Goal: Task Accomplishment & Management: Manage account settings

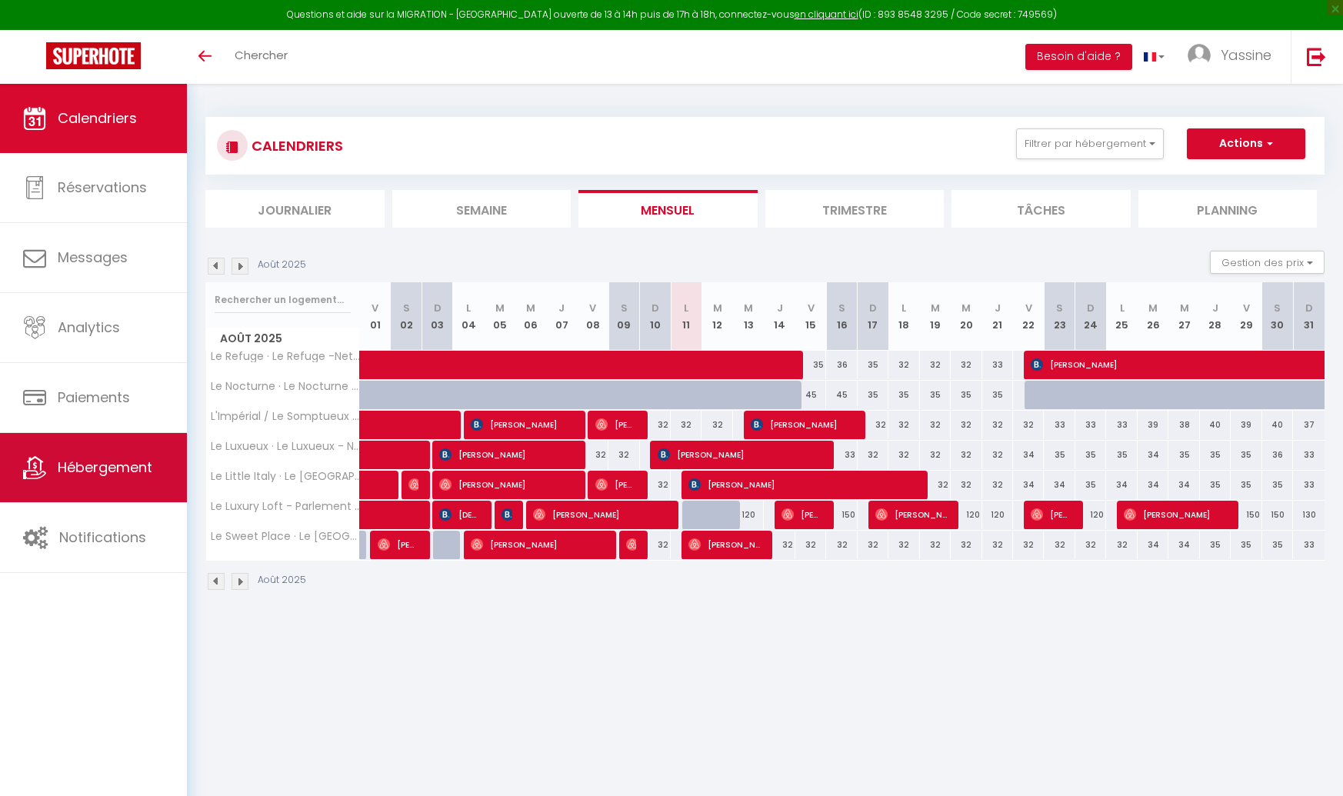
click at [87, 473] on span "Hébergement" at bounding box center [105, 467] width 95 height 19
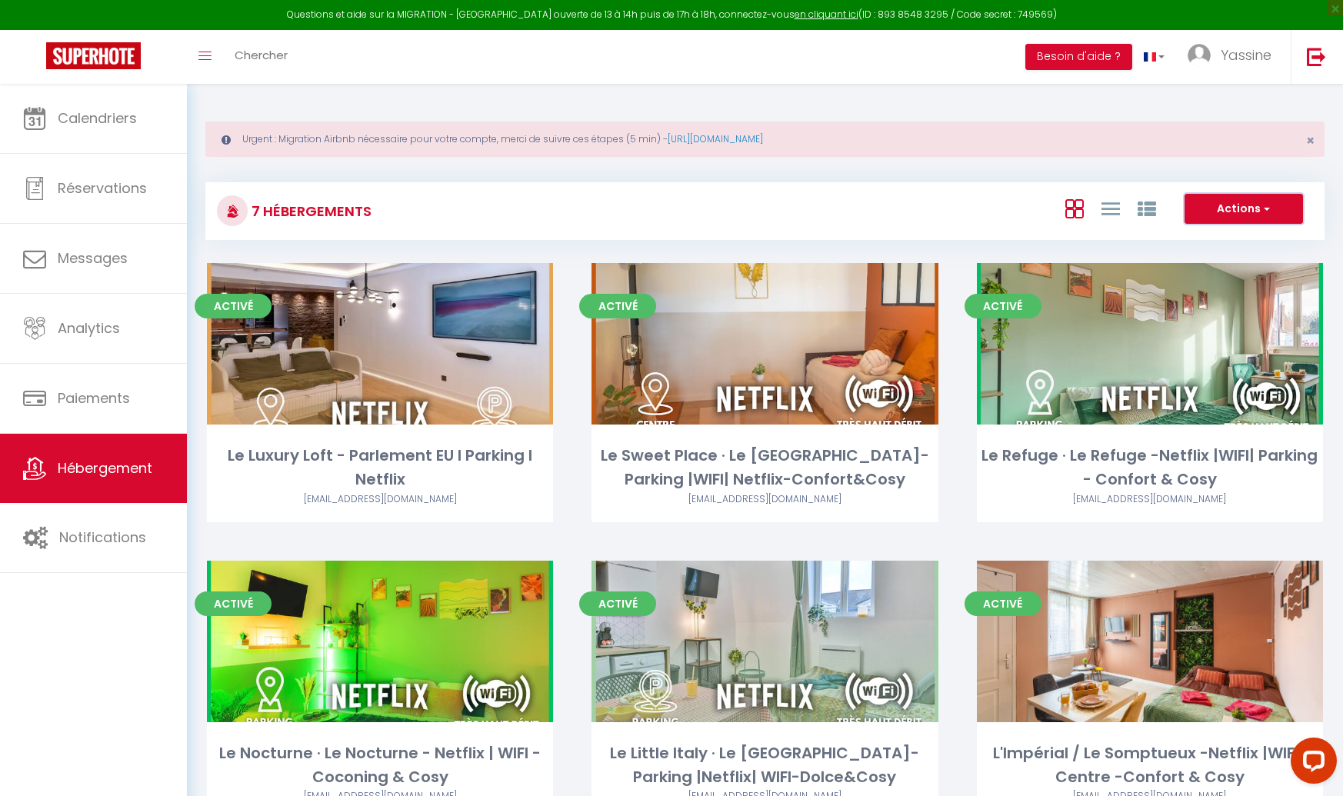
click at [1274, 208] on button "Actions" at bounding box center [1244, 209] width 118 height 31
click at [1213, 238] on li "Créer un Hébergement" at bounding box center [1232, 240] width 141 height 17
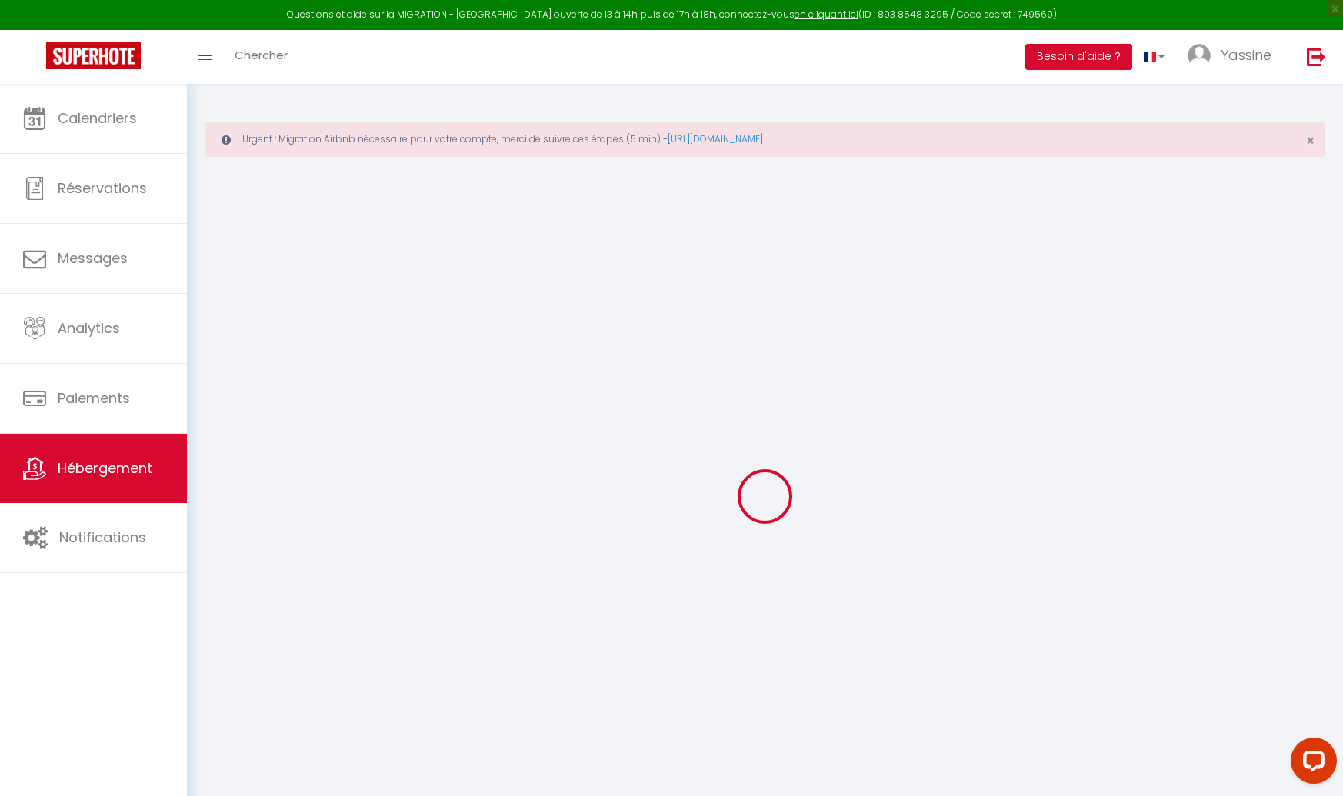
select select
checkbox input "false"
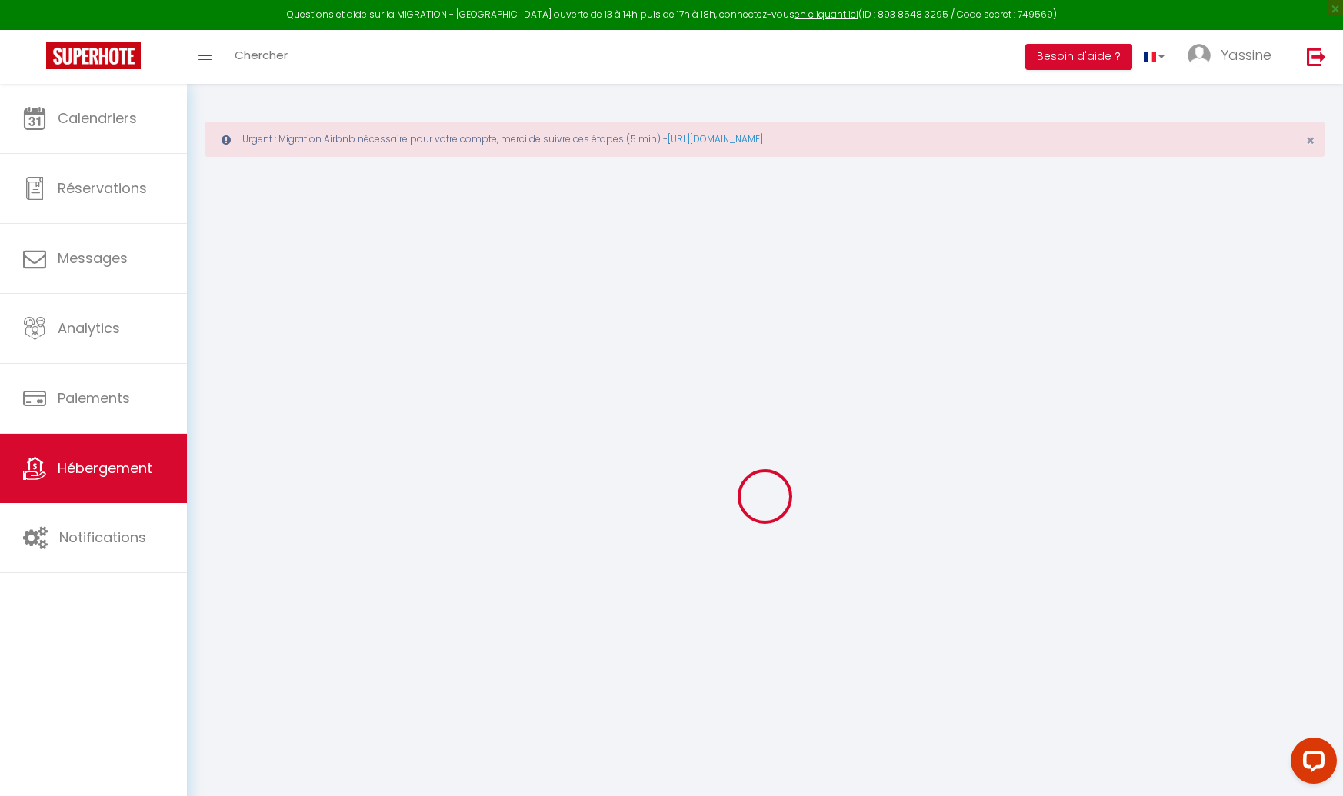
select select
select select "15:00"
select select "23:45"
select select "11:00"
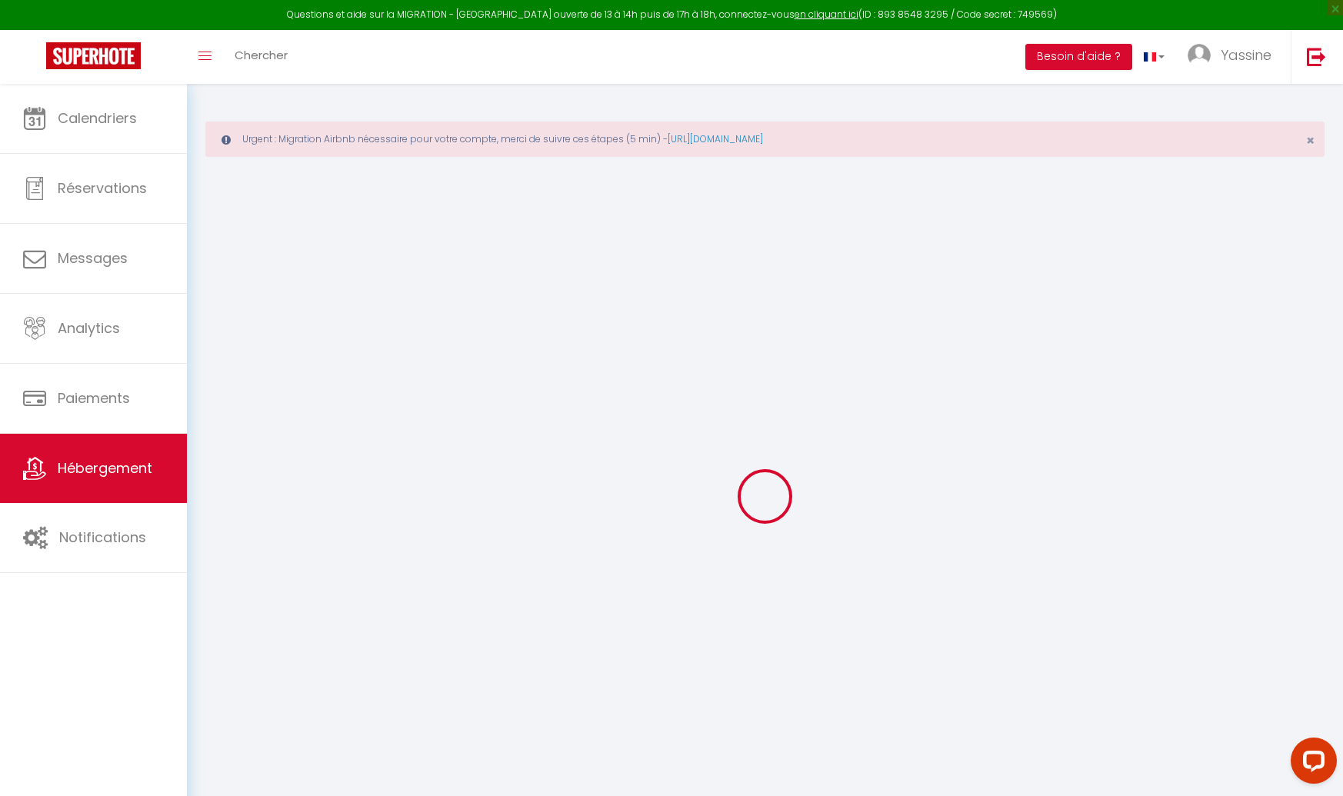
select select "30"
select select "120"
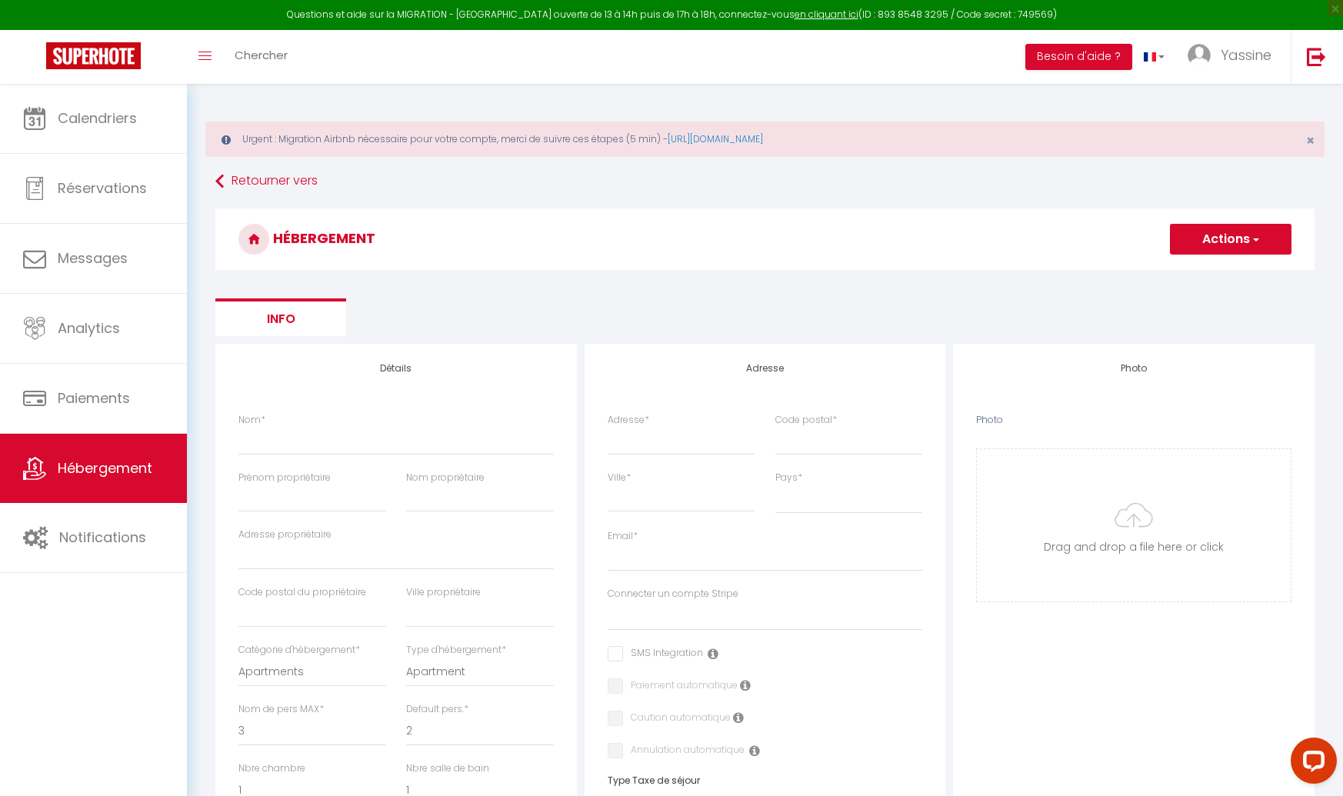
select select
checkbox input "false"
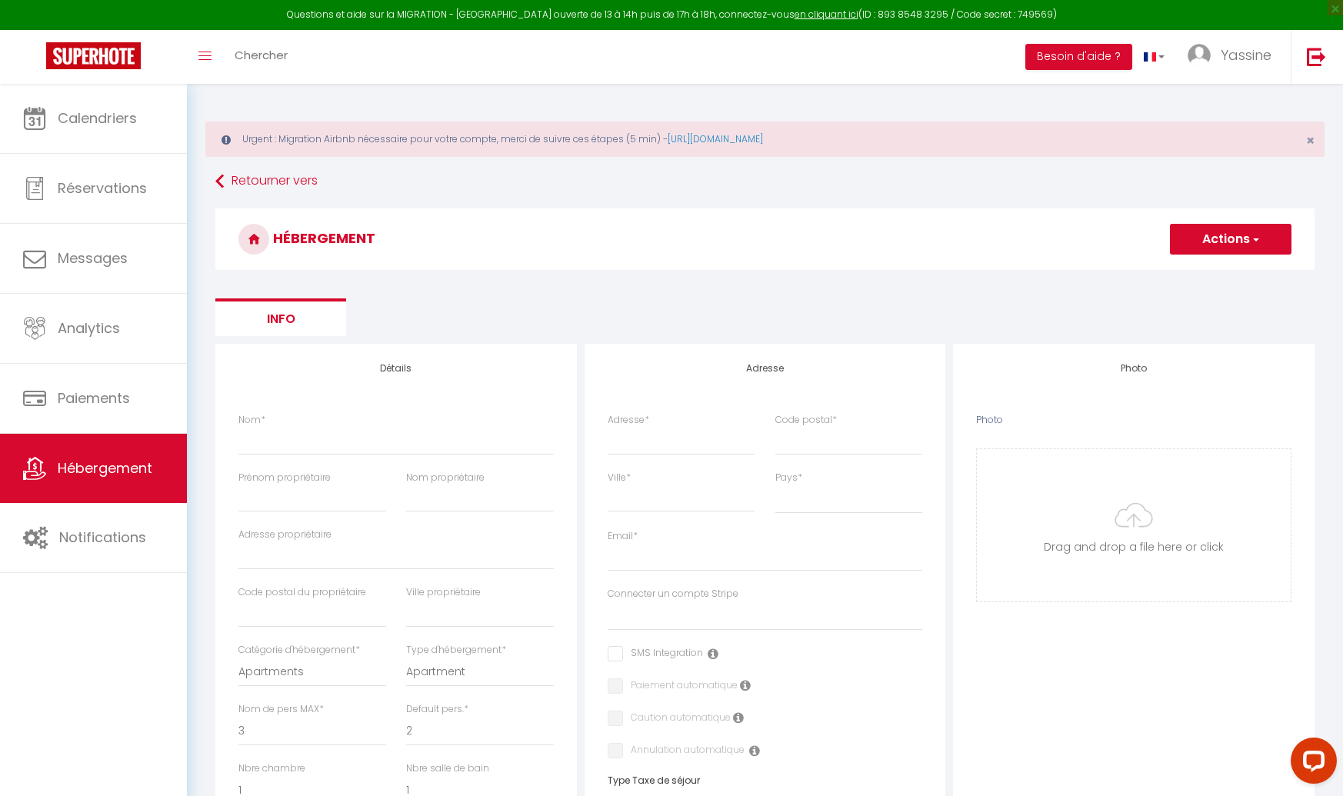
select select
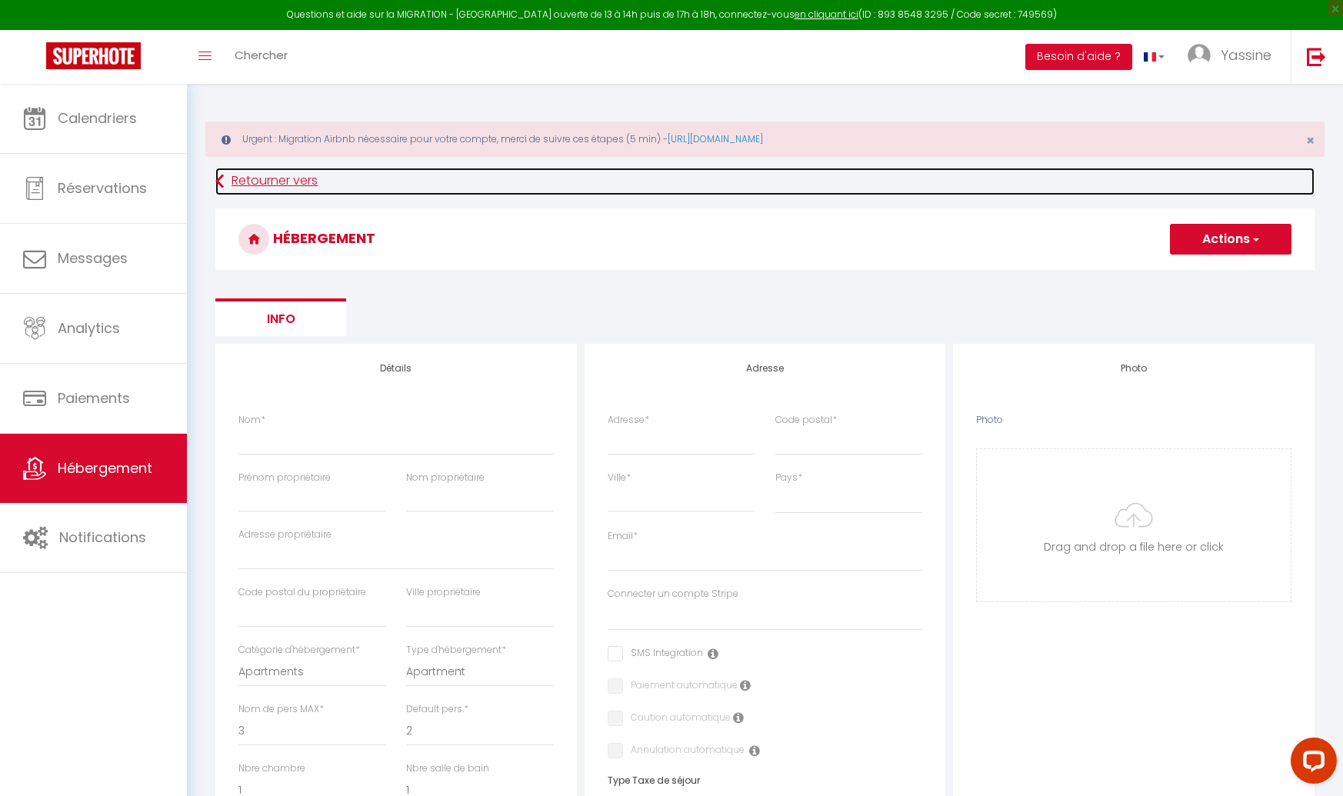
click at [256, 183] on link "Retourner vers" at bounding box center [764, 182] width 1099 height 28
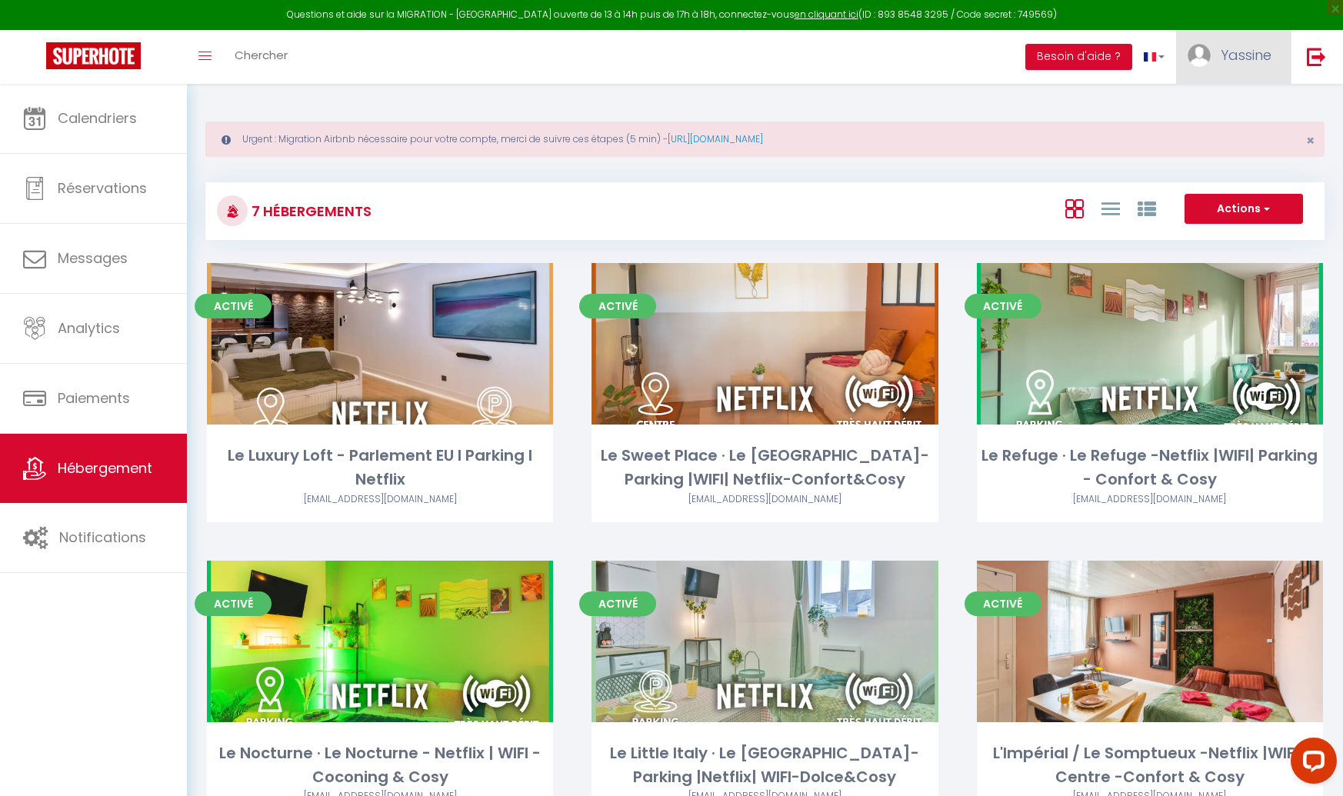
click at [1222, 55] on span "Yassine" at bounding box center [1246, 54] width 51 height 19
click at [1225, 108] on link "Paramètres" at bounding box center [1229, 107] width 114 height 26
select select "28"
select select "fr"
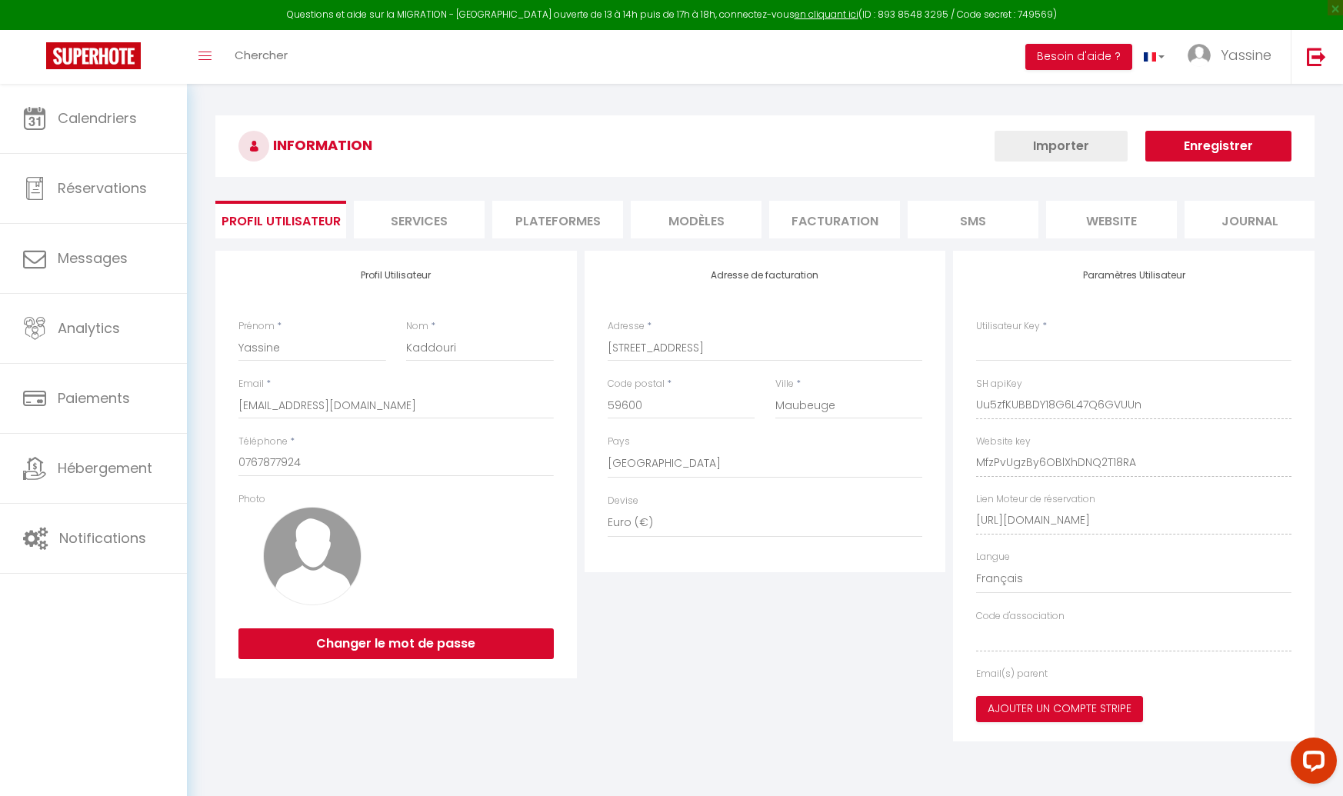
type input "Uu5zfKUBBDY18G6L47Q6GVUUn"
type input "MfzPvUgzBy6OBlXhDNQ2T18RA"
type input "https://app.superhote.com/#/get-available-rentals/MfzPvUgzBy6OBlXhDNQ2T18RA"
select select "fr"
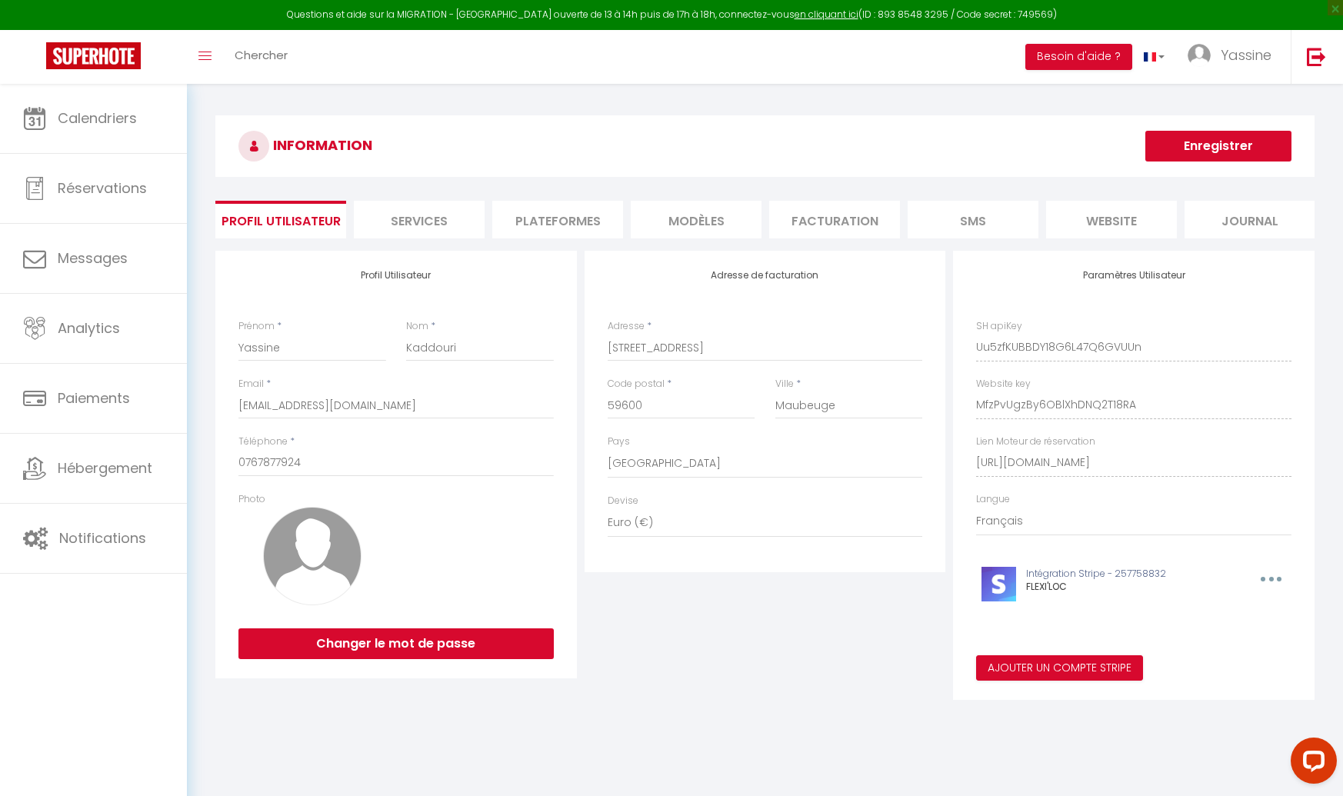
click at [585, 223] on li "Plateformes" at bounding box center [557, 220] width 131 height 38
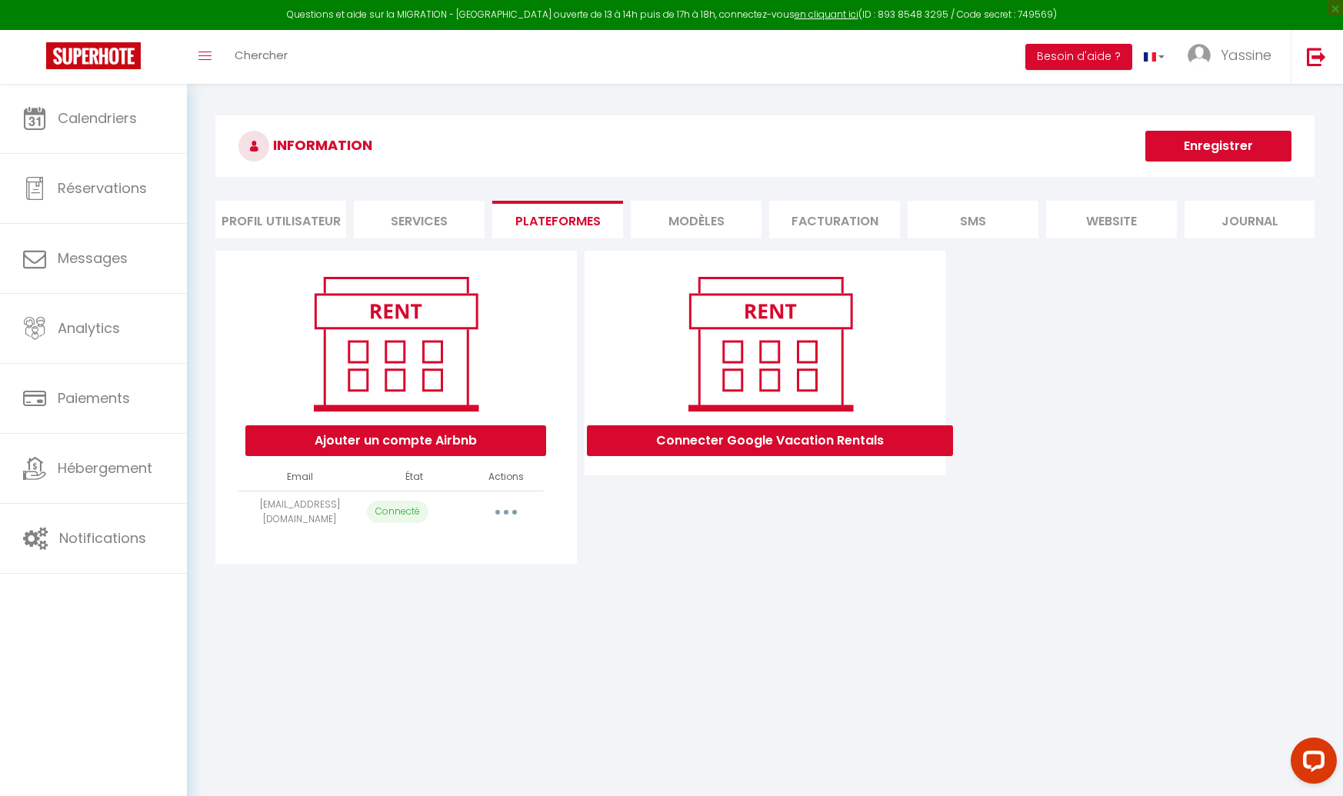
click at [504, 505] on button "button" at bounding box center [506, 512] width 43 height 25
click at [461, 543] on link "Importer les appartements" at bounding box center [438, 547] width 170 height 26
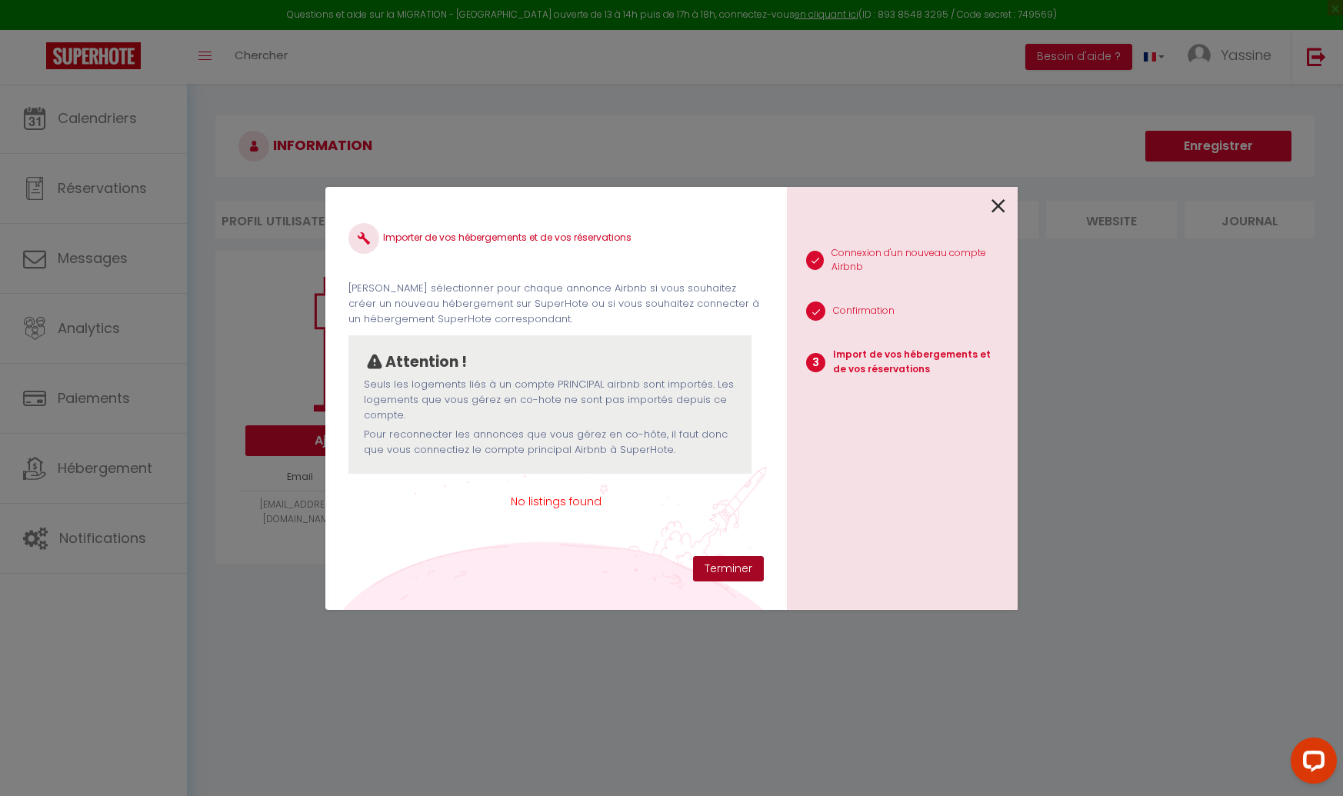
click at [715, 563] on button "Terminer" at bounding box center [728, 569] width 71 height 26
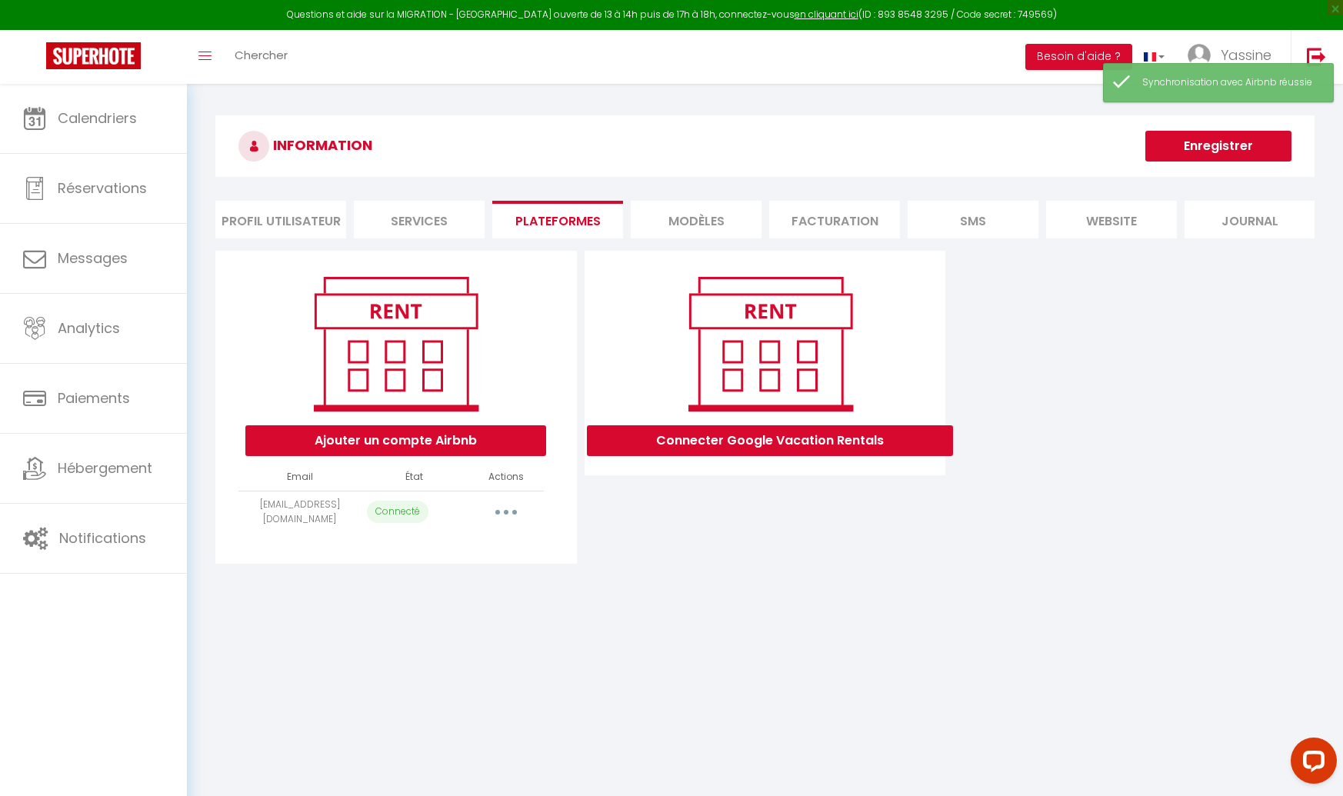
click at [506, 510] on icon "button" at bounding box center [506, 512] width 5 height 5
click at [419, 543] on link "Importer les appartements" at bounding box center [438, 547] width 170 height 26
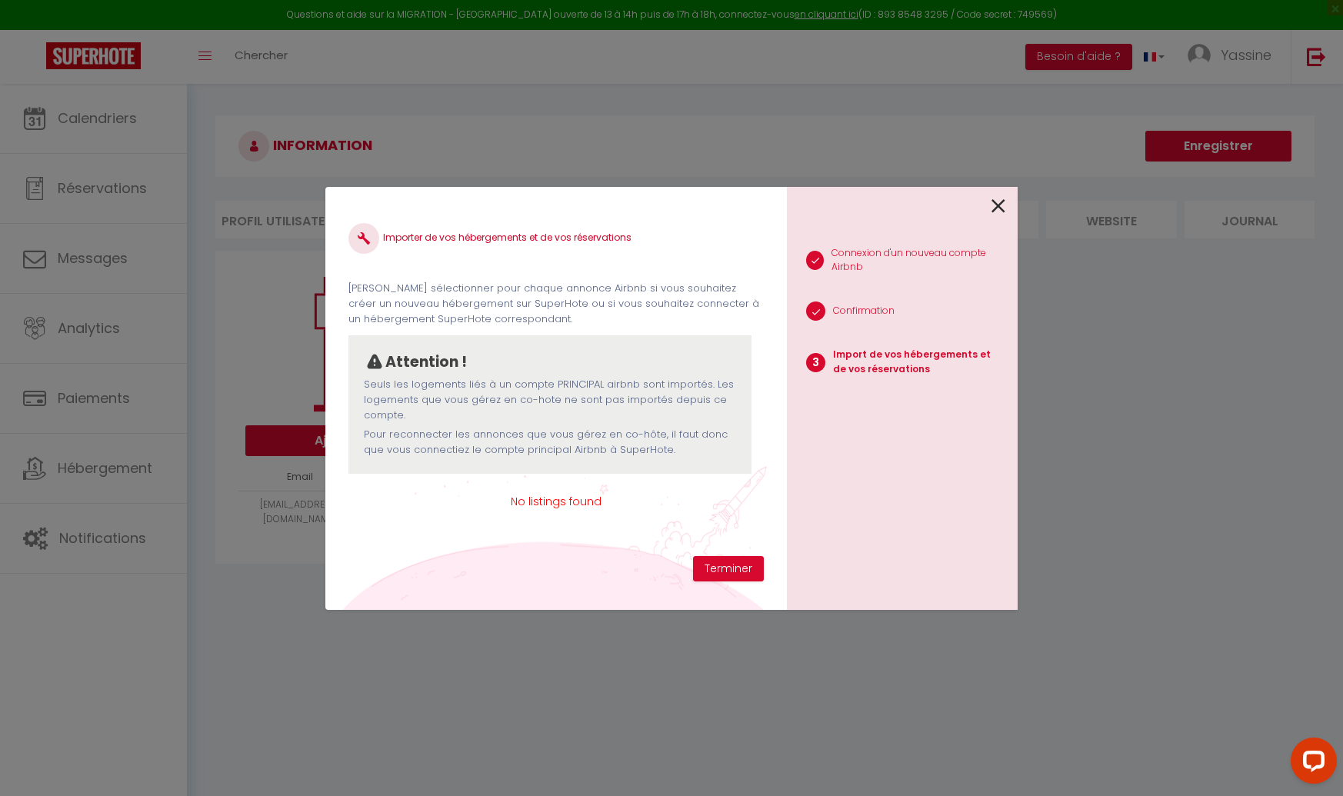
click at [996, 205] on icon at bounding box center [999, 206] width 14 height 23
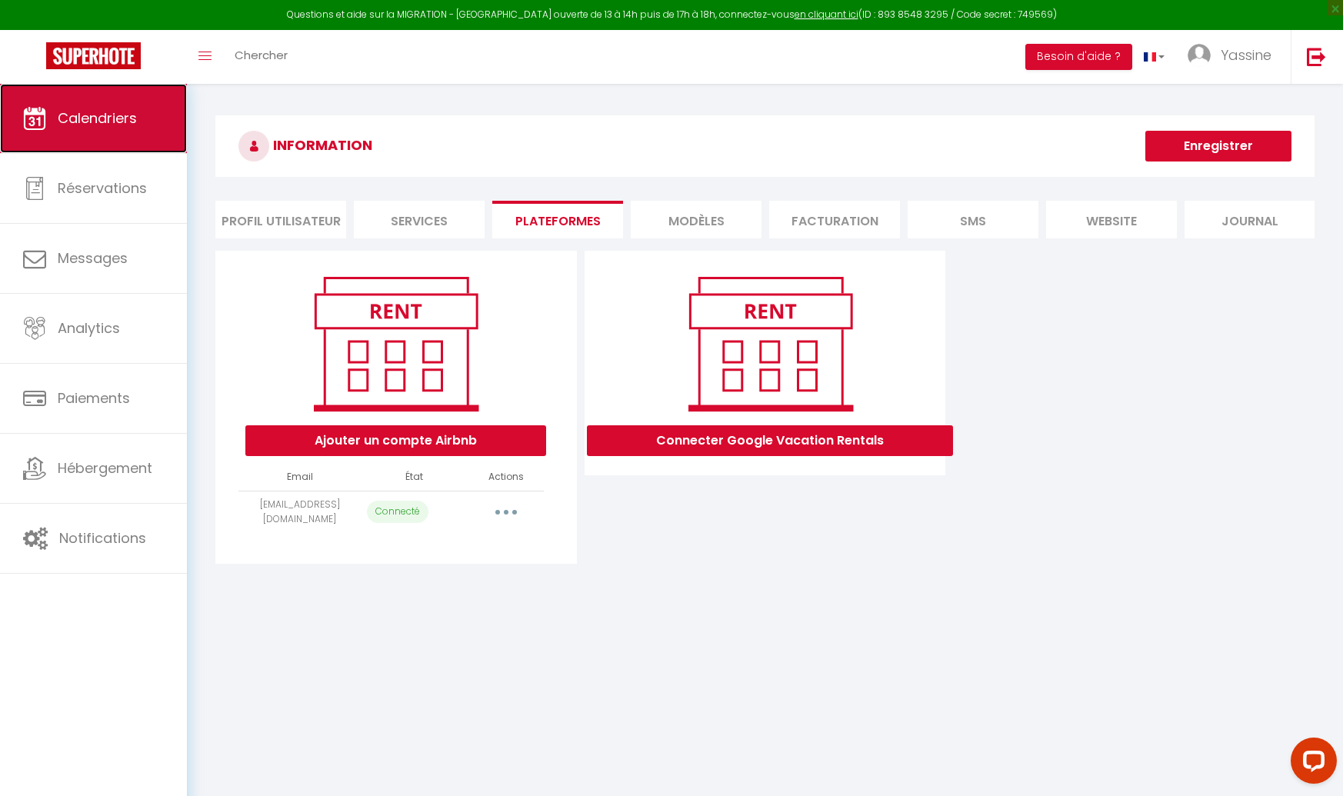
click at [98, 138] on link "Calendriers" at bounding box center [93, 118] width 187 height 69
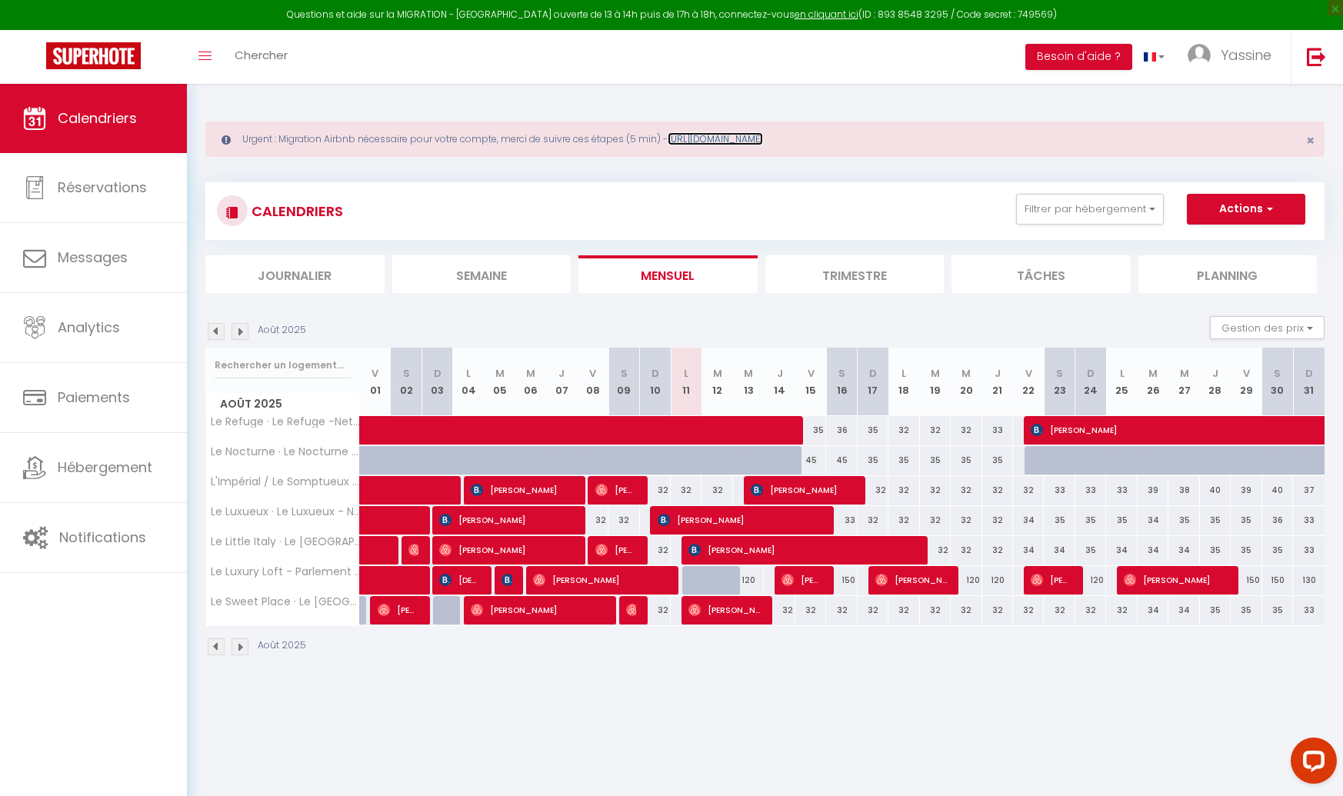
click at [763, 133] on link "https://superhote.com/migration-airbnb" at bounding box center [715, 138] width 95 height 13
drag, startPoint x: 1251, startPoint y: 56, endPoint x: 1248, endPoint y: 78, distance: 22.4
click at [1251, 56] on span "Yassine" at bounding box center [1246, 54] width 51 height 19
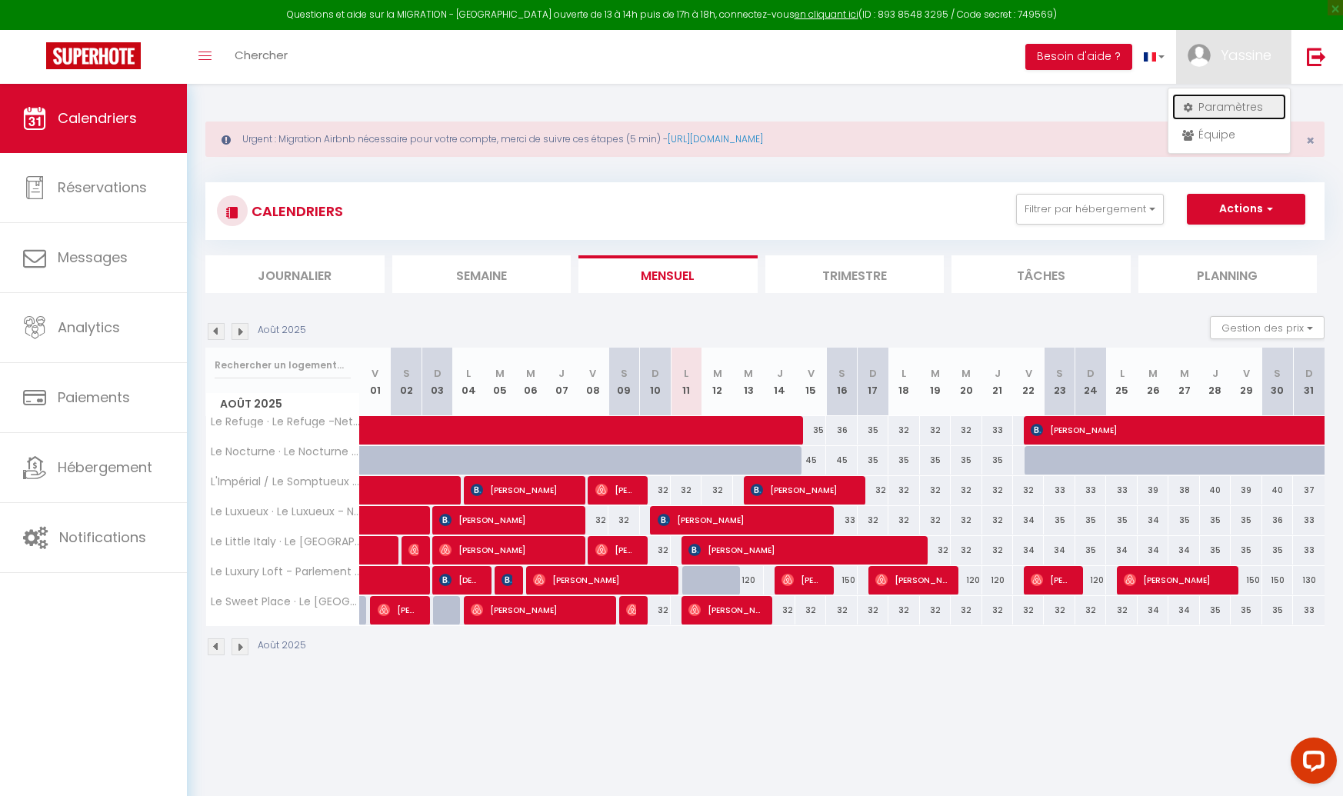
click at [1227, 108] on link "Paramètres" at bounding box center [1229, 107] width 114 height 26
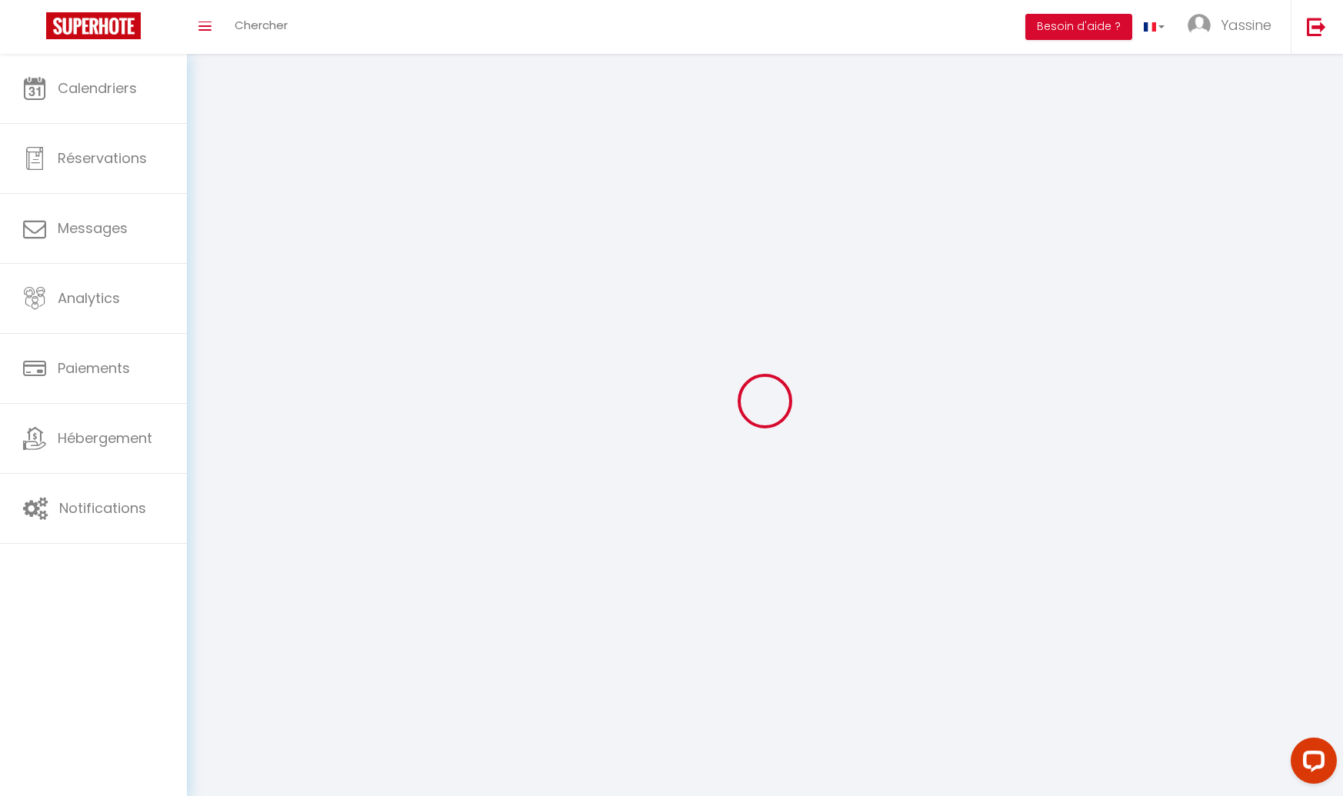
type input "Yassine"
type input "Kaddouri"
type input "0767877924"
type input "72 Rue Saint-Antoine"
type input "59600"
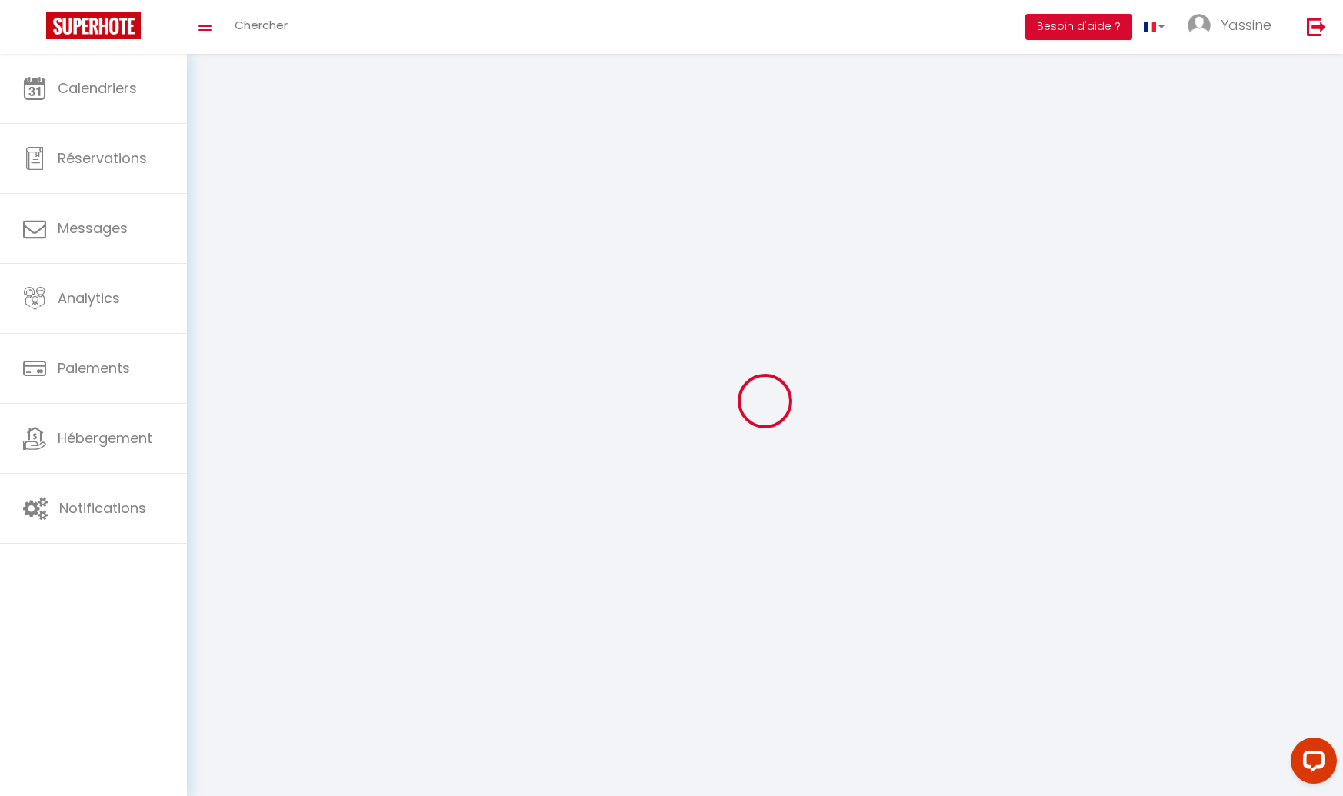
type input "Maubeuge"
type input "Uu5zfKUBBDY18G6L47Q6GVUUn"
type input "MfzPvUgzBy6OBlXhDNQ2T18RA"
type input "https://app.superhote.com/#/get-available-rentals/MfzPvUgzBy6OBlXhDNQ2T18RA"
select select "28"
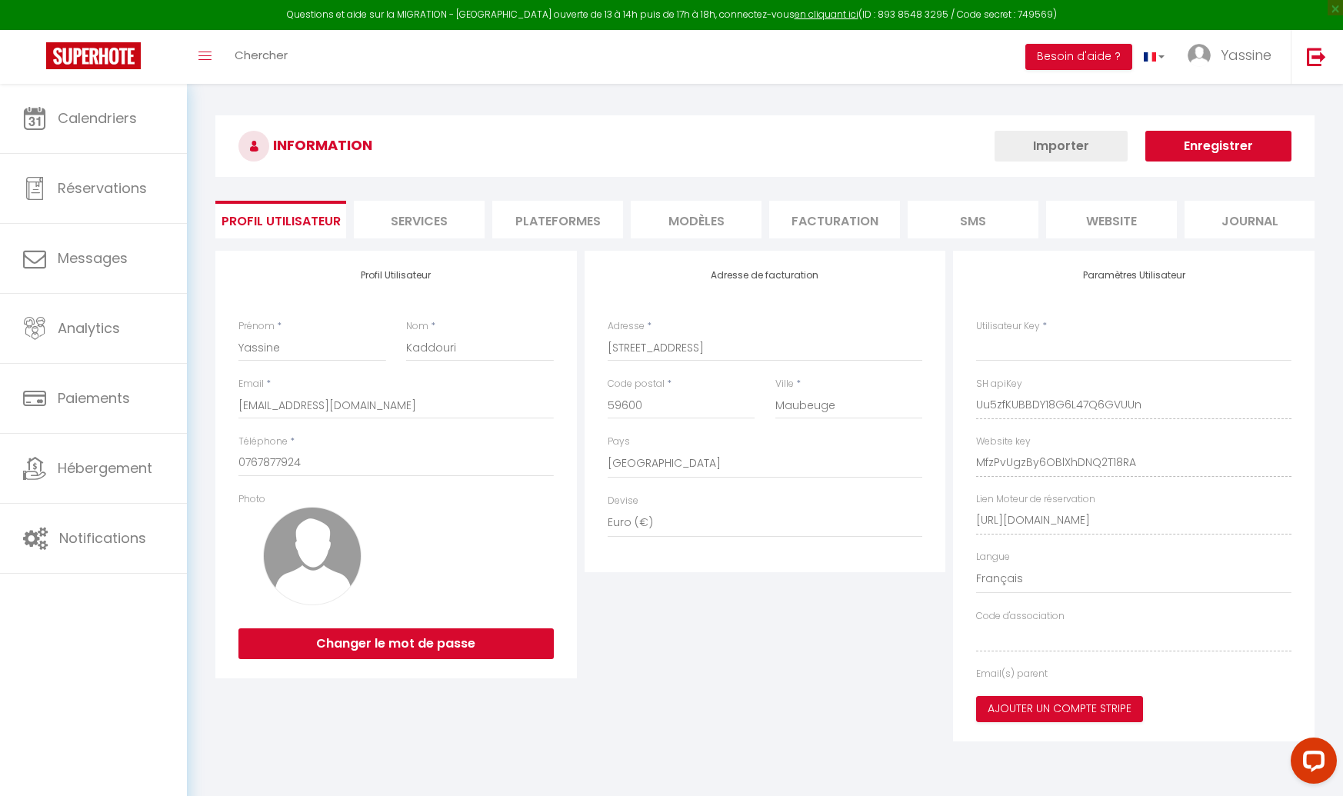
type input "Uu5zfKUBBDY18G6L47Q6GVUUn"
type input "MfzPvUgzBy6OBlXhDNQ2T18RA"
type input "https://app.superhote.com/#/get-available-rentals/MfzPvUgzBy6OBlXhDNQ2T18RA"
select select "fr"
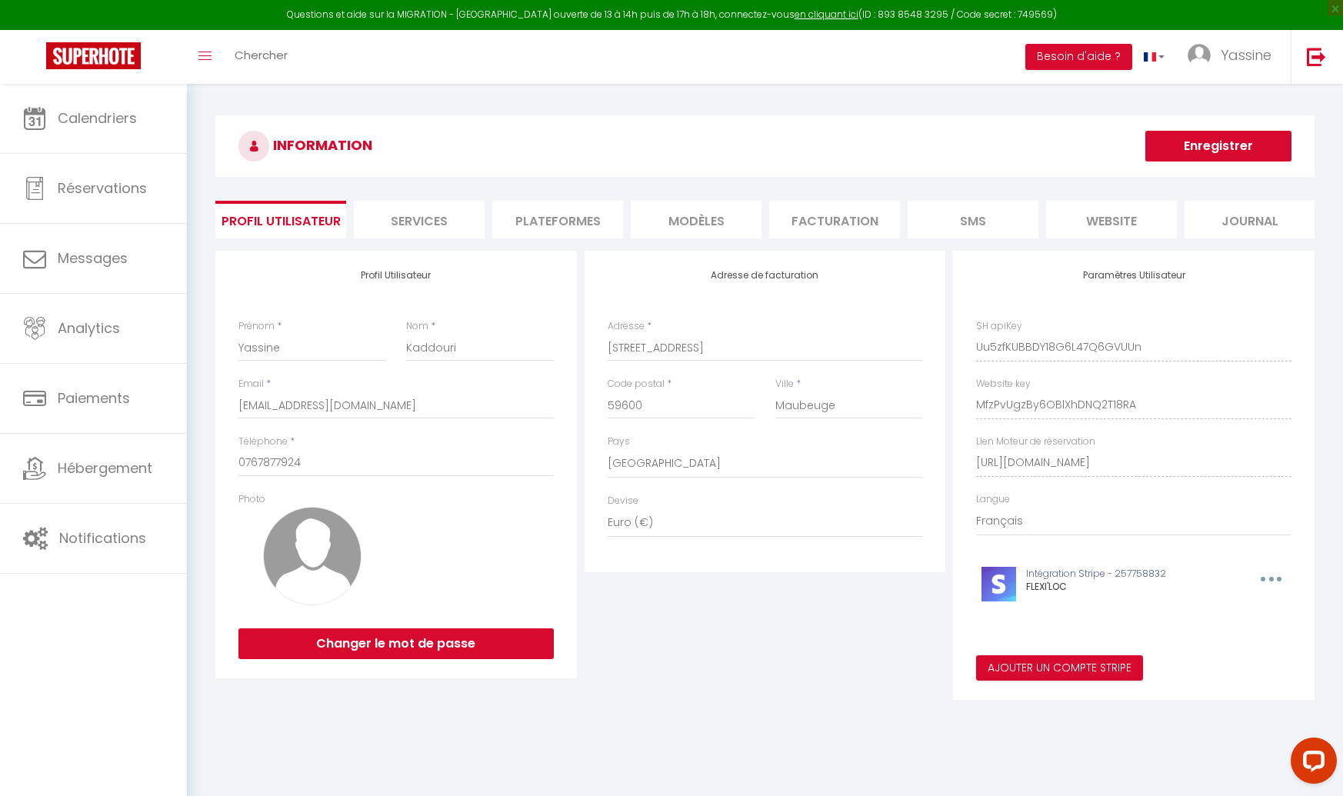
click at [615, 221] on li "Plateformes" at bounding box center [557, 220] width 131 height 38
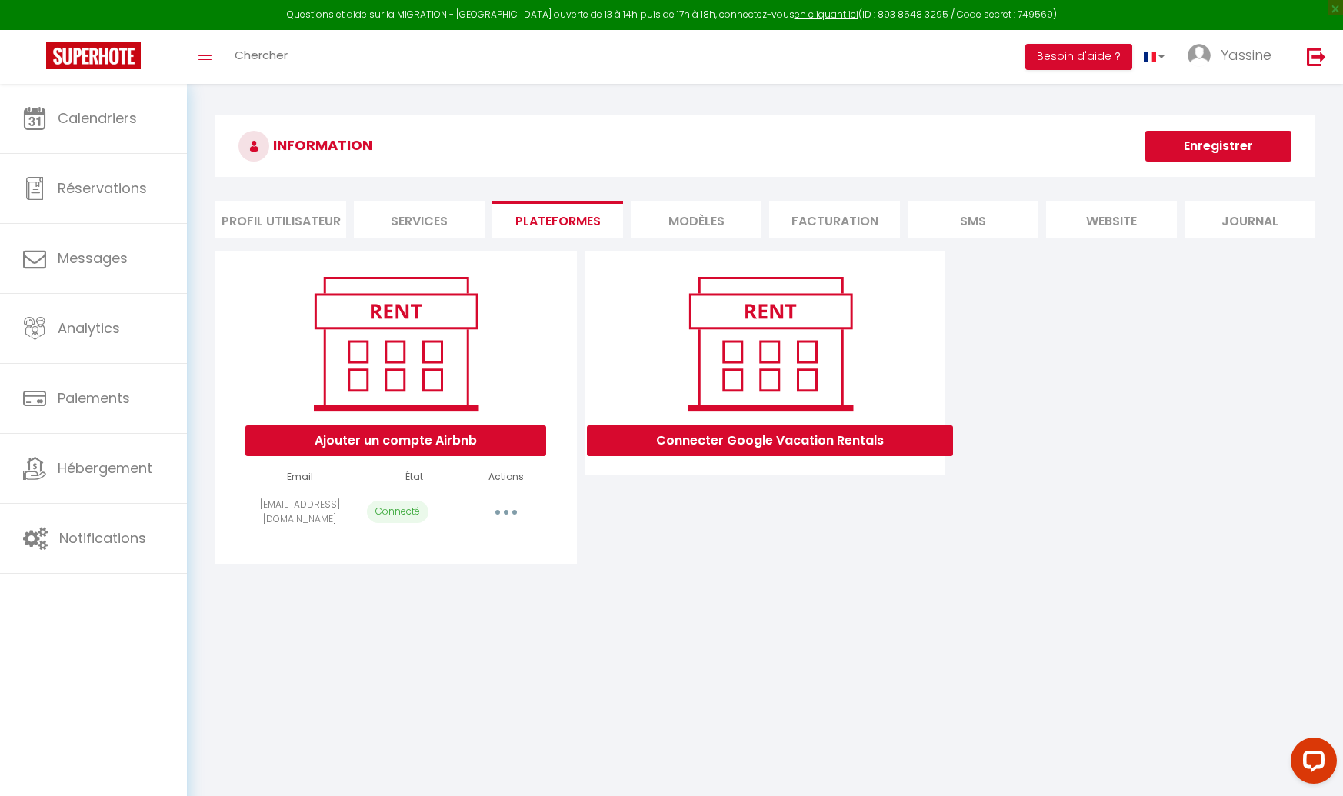
click at [498, 504] on button "button" at bounding box center [506, 512] width 43 height 25
click at [431, 596] on link "Reconnecter le compte" at bounding box center [438, 602] width 170 height 26
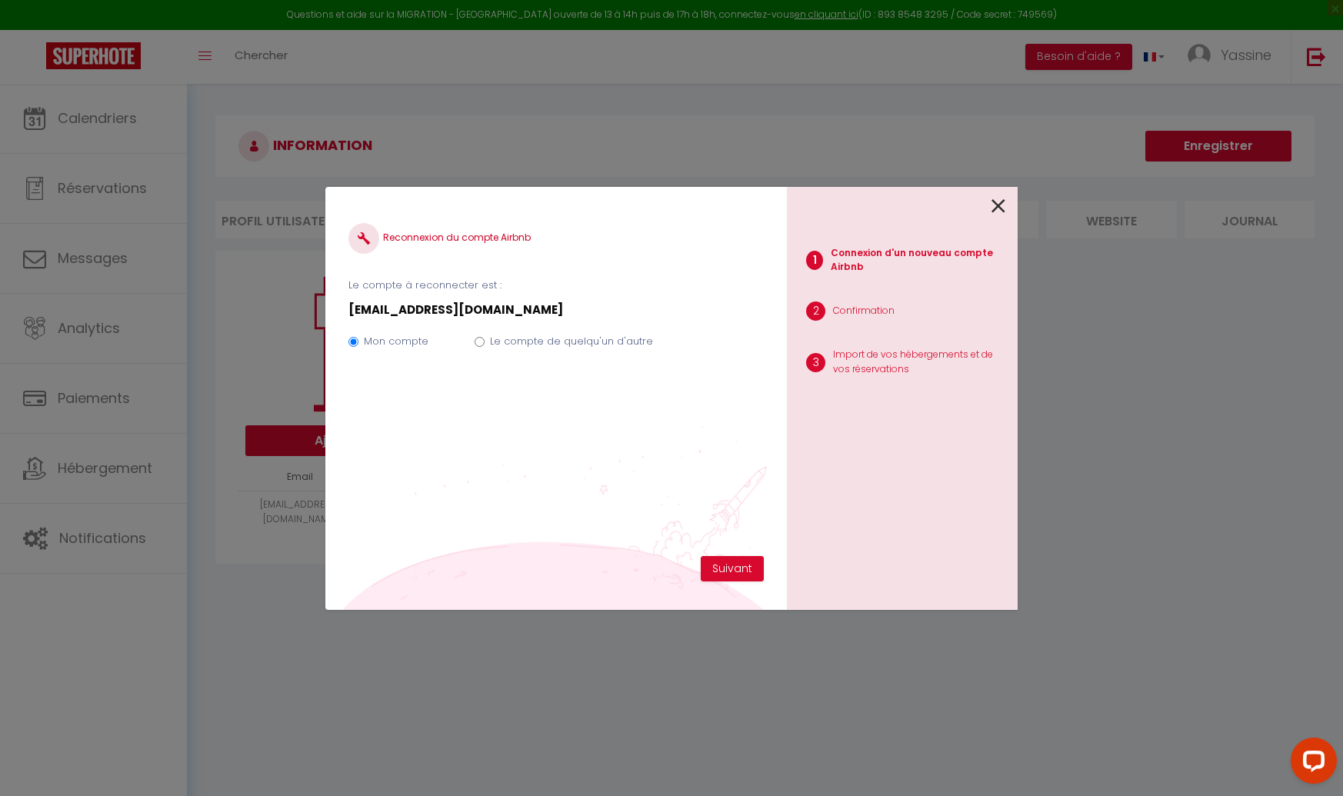
click at [996, 201] on icon at bounding box center [999, 206] width 14 height 23
